Goal: Task Accomplishment & Management: Manage account settings

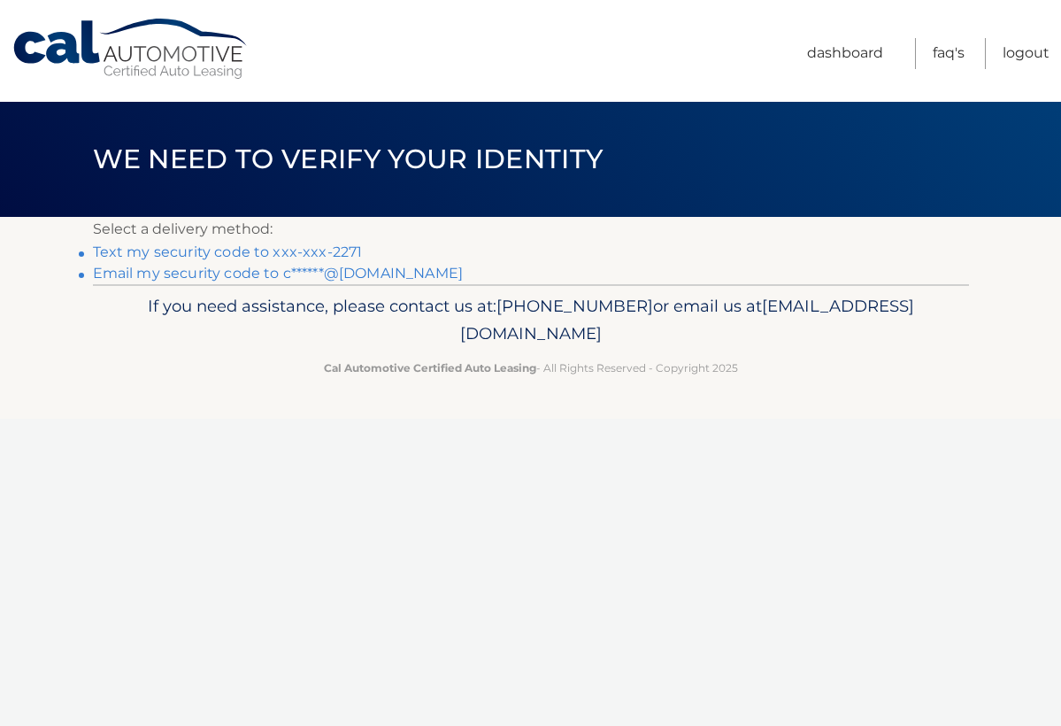
click at [219, 255] on link "Text my security code to xxx-xxx-2271" at bounding box center [228, 251] width 270 height 17
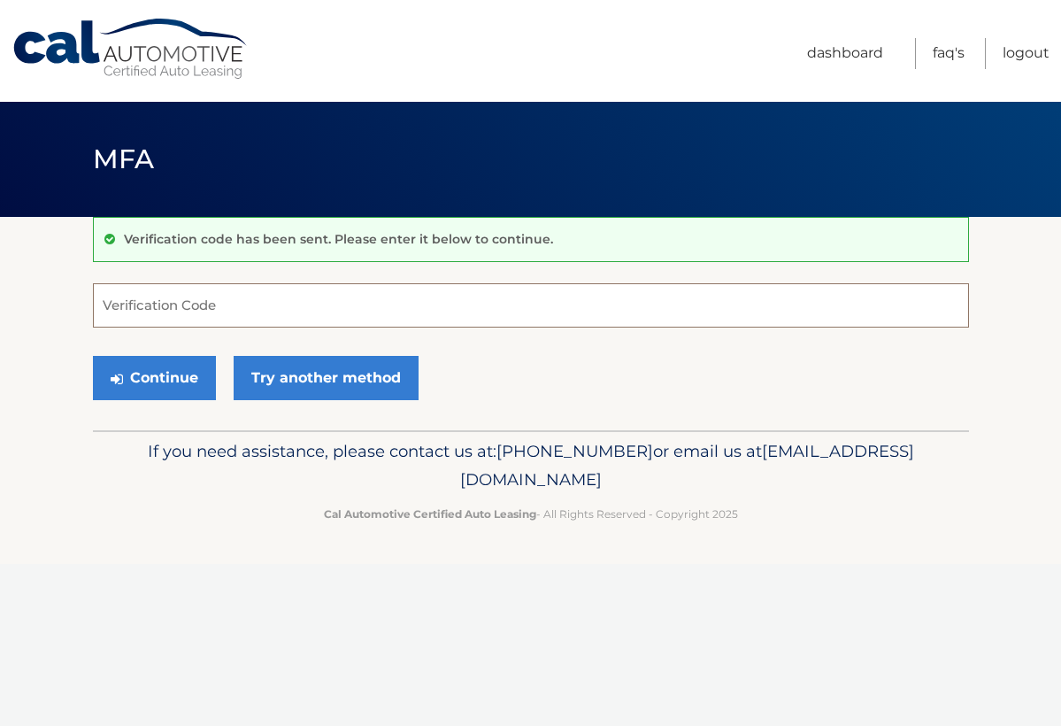
click at [193, 311] on input "Verification Code" at bounding box center [531, 305] width 876 height 44
type input "559220"
click at [186, 372] on button "Continue" at bounding box center [154, 378] width 123 height 44
